Goal: Task Accomplishment & Management: Use online tool/utility

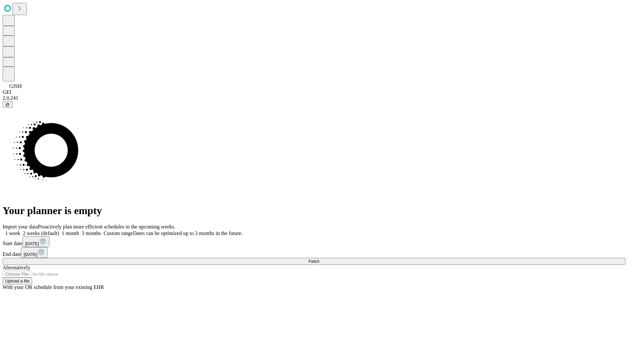
click at [319, 259] on span "Fetch" at bounding box center [314, 261] width 11 height 5
